Goal: Task Accomplishment & Management: Manage account settings

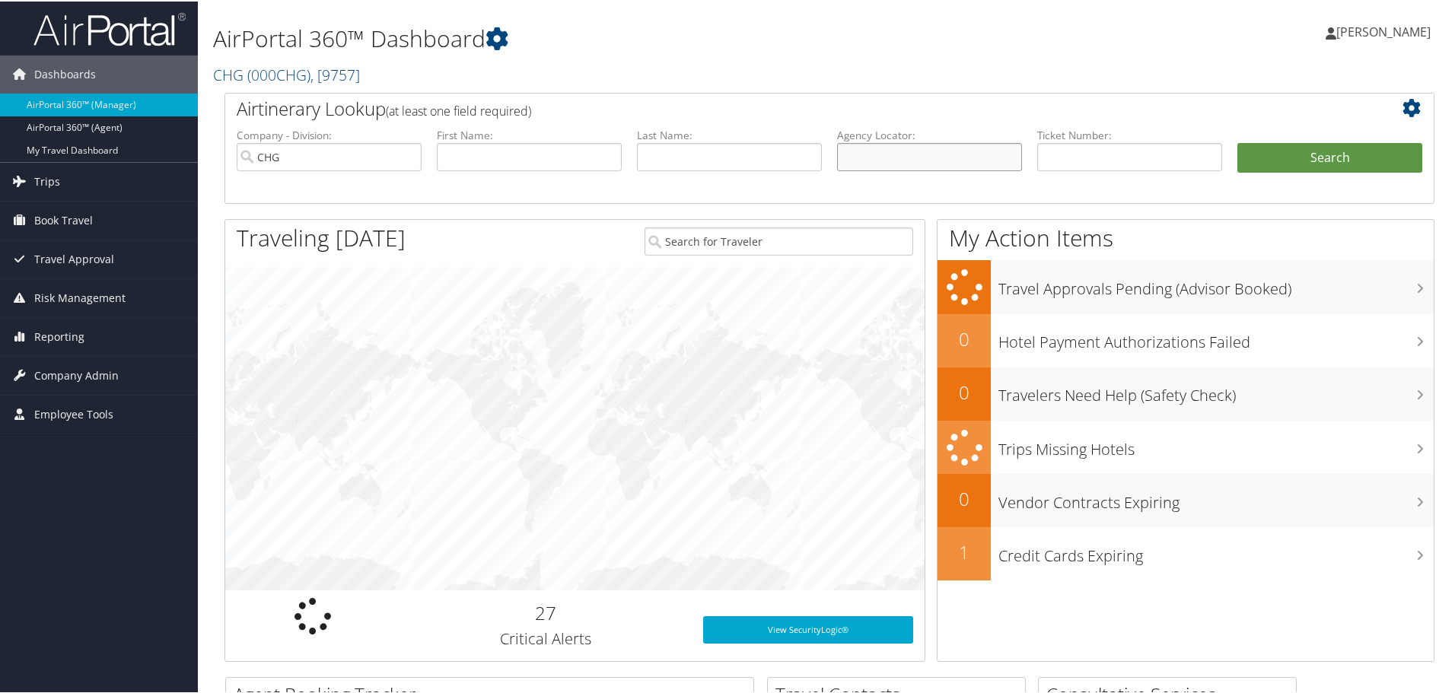
drag, startPoint x: 904, startPoint y: 152, endPoint x: 888, endPoint y: 142, distance: 18.6
click at [904, 153] on input "text" at bounding box center [929, 156] width 185 height 28
paste input "JENVKI"
type input "JENVKI"
click at [1302, 163] on button "Search" at bounding box center [1330, 157] width 185 height 30
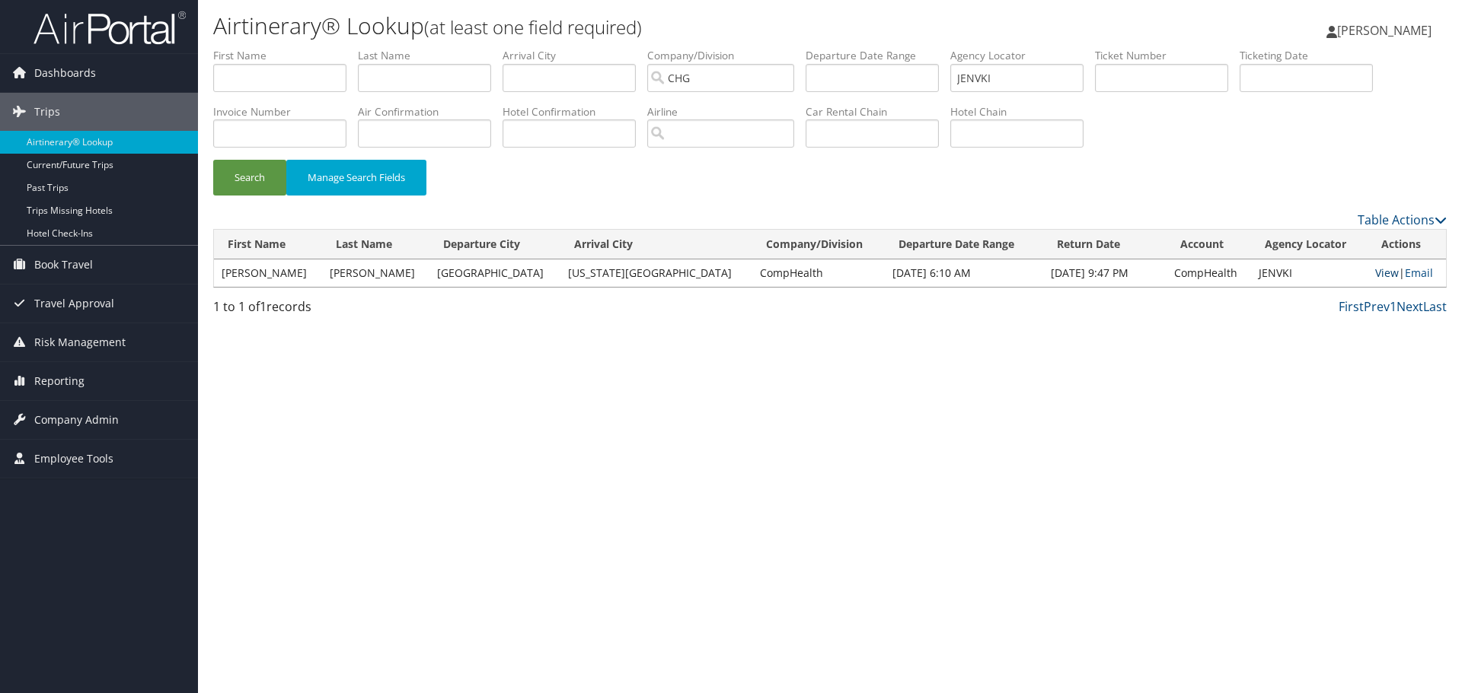
click at [1375, 273] on link "View" at bounding box center [1387, 273] width 24 height 14
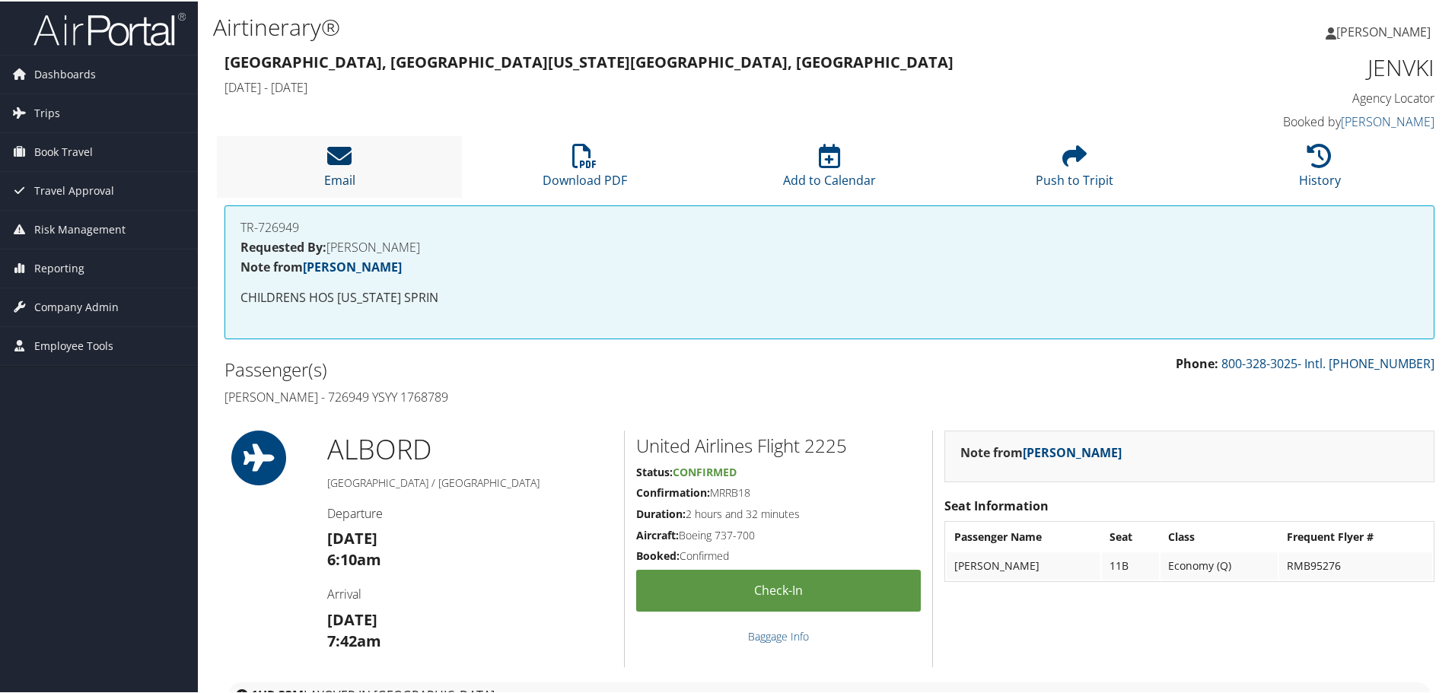
click at [333, 155] on icon at bounding box center [339, 154] width 24 height 24
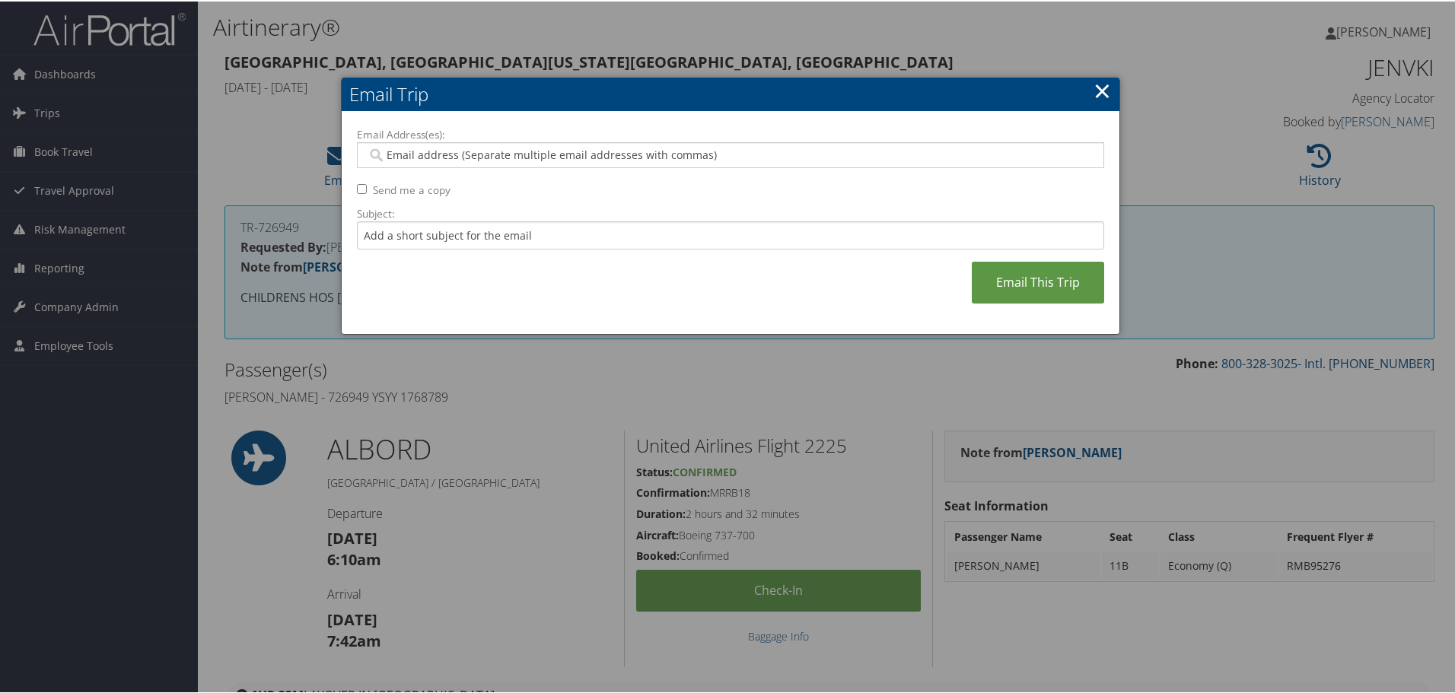
click at [409, 151] on input "Email Address(es):" at bounding box center [730, 153] width 727 height 15
click at [414, 157] on input "Email Address(es):" at bounding box center [730, 153] width 727 height 15
type input "[PERSON_NAME]"
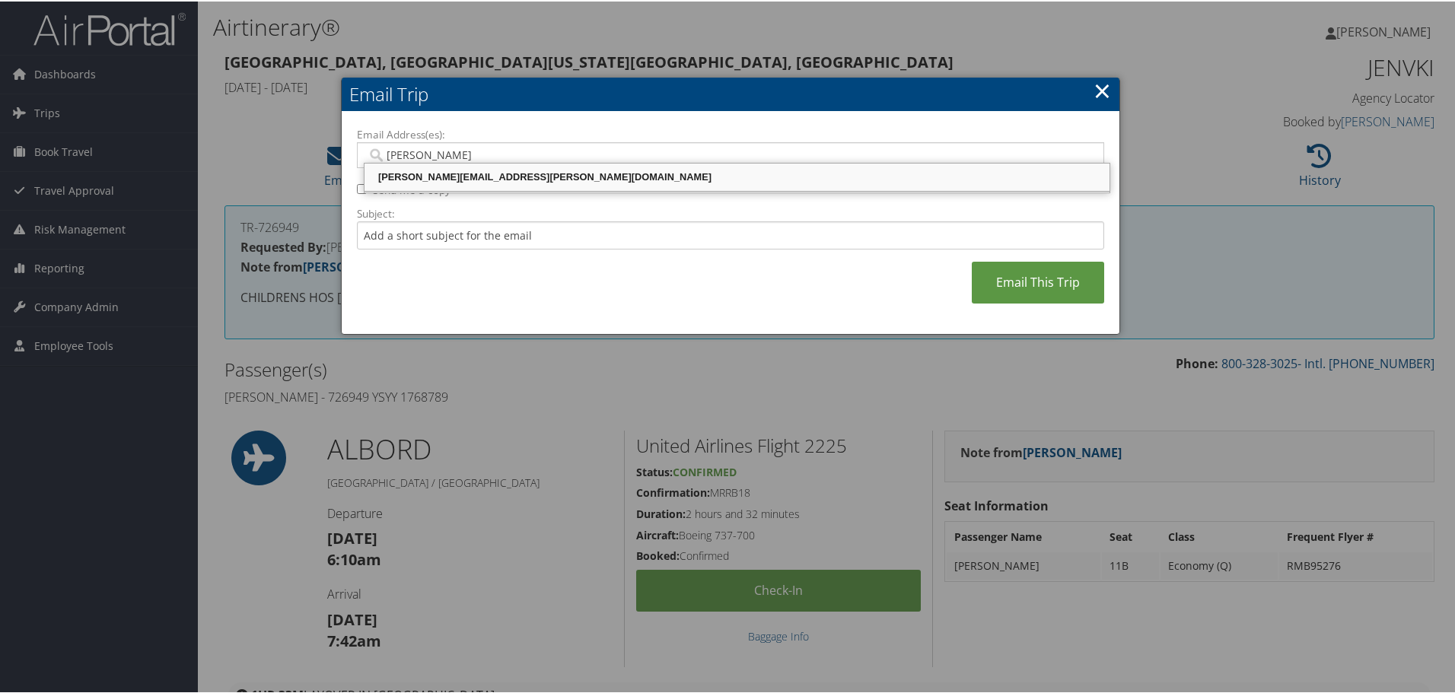
click at [420, 178] on div "[PERSON_NAME][EMAIL_ADDRESS][PERSON_NAME][DOMAIN_NAME]" at bounding box center [737, 175] width 741 height 15
type input "[PERSON_NAME][EMAIL_ADDRESS][PERSON_NAME][DOMAIN_NAME]"
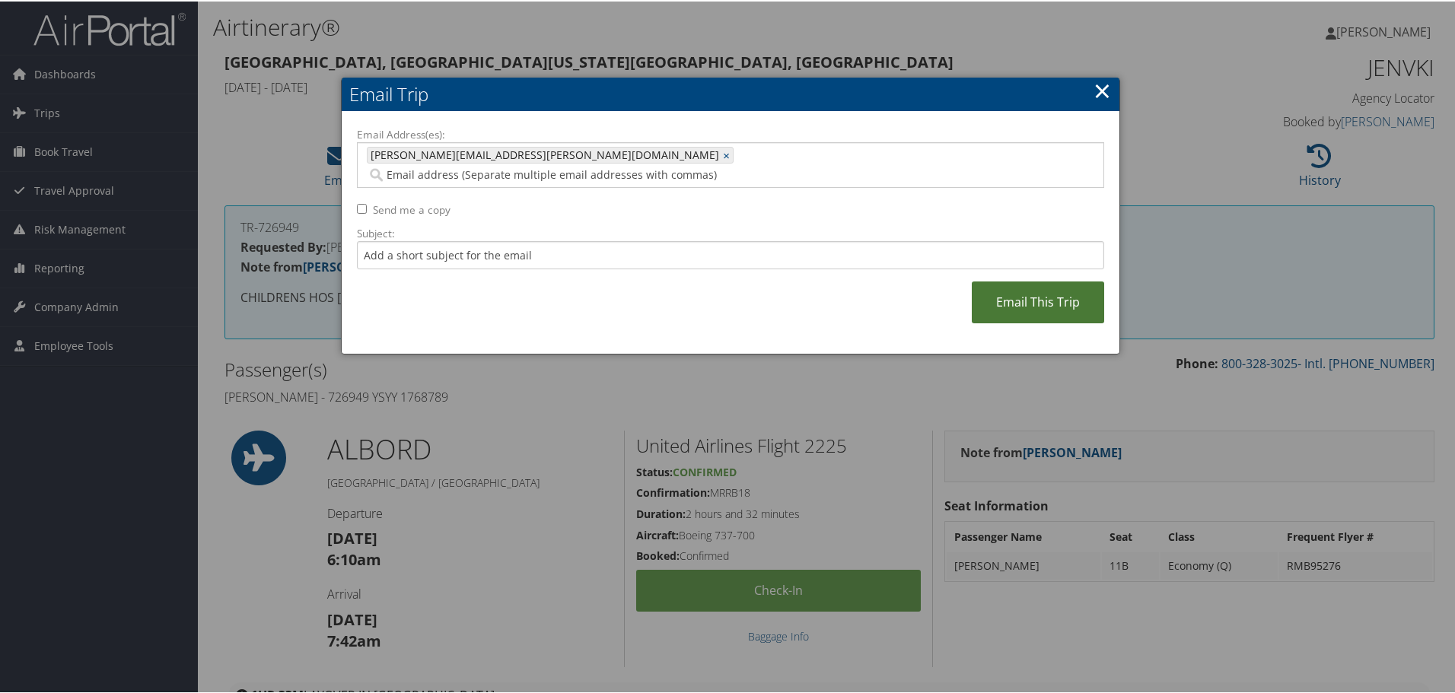
click at [1031, 282] on link "Email This Trip" at bounding box center [1038, 301] width 132 height 42
